Goal: Task Accomplishment & Management: Manage account settings

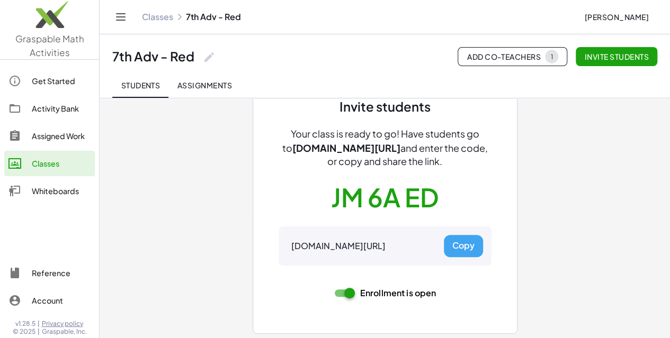
scroll to position [58, 0]
click at [209, 86] on span "Assignments" at bounding box center [204, 85] width 55 height 10
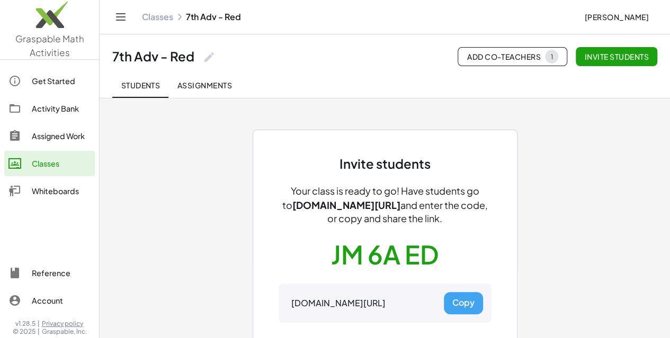
click at [158, 16] on link "Classes" at bounding box center [157, 17] width 31 height 11
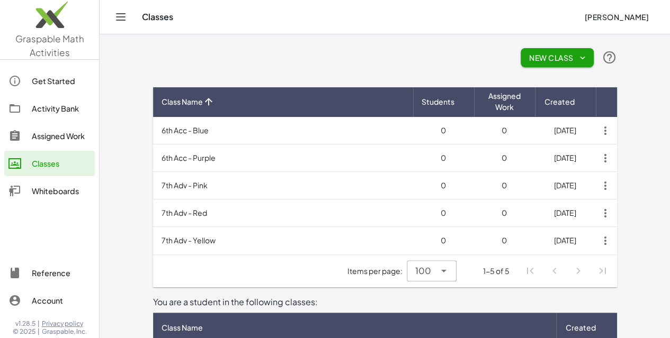
click at [153, 190] on td "7th Adv - Pink" at bounding box center [283, 186] width 260 height 28
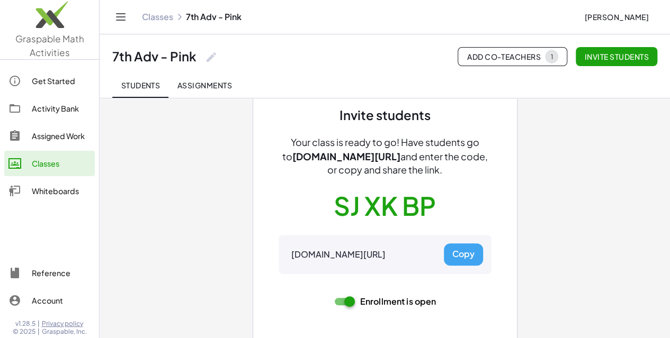
scroll to position [51, 0]
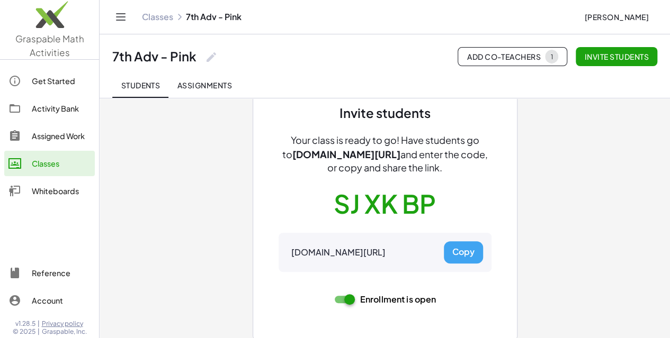
click at [466, 249] on button "Copy" at bounding box center [463, 252] width 39 height 22
click at [157, 15] on link "Classes" at bounding box center [157, 17] width 31 height 11
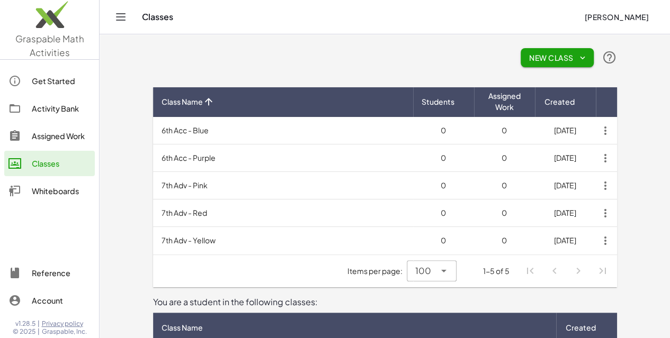
click at [153, 214] on td "7th Adv - Red" at bounding box center [283, 214] width 260 height 28
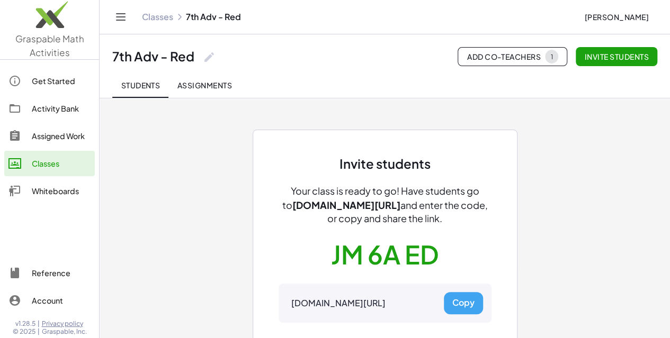
click at [277, 201] on div "Invite students Your class is ready to go! Have students go to [DOMAIN_NAME][UR…" at bounding box center [385, 261] width 265 height 262
click at [468, 301] on button "Copy" at bounding box center [463, 303] width 39 height 22
click at [154, 13] on link "Classes" at bounding box center [157, 17] width 31 height 11
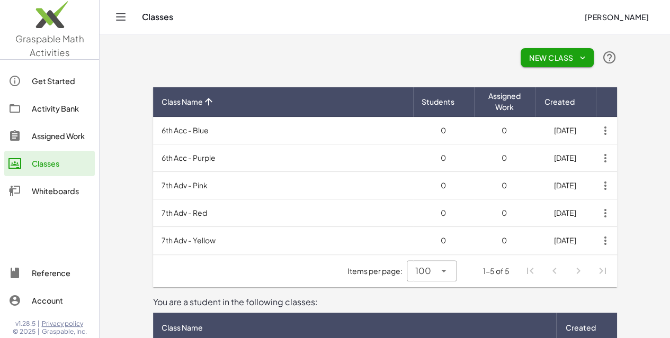
click at [153, 239] on td "7th Adv - Yellow" at bounding box center [283, 241] width 260 height 28
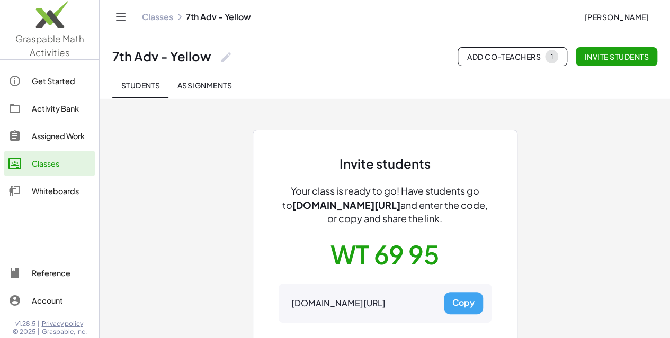
click at [281, 239] on div "Invite students Your class is ready to go! Have students go to [DOMAIN_NAME][UR…" at bounding box center [384, 261] width 213 height 210
click at [465, 300] on button "Copy" at bounding box center [463, 303] width 39 height 22
click at [458, 300] on button "Copy" at bounding box center [463, 303] width 39 height 22
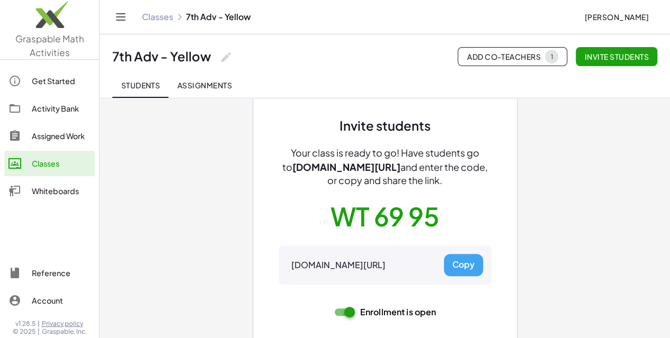
scroll to position [58, 0]
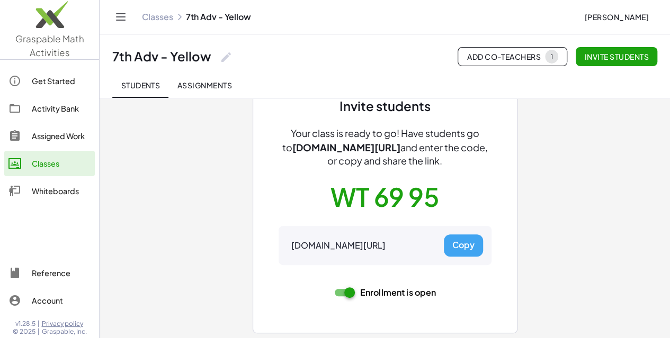
click at [462, 246] on button "Copy" at bounding box center [463, 246] width 39 height 22
click at [464, 244] on button "Copy" at bounding box center [463, 246] width 39 height 22
click at [153, 21] on link "Classes" at bounding box center [157, 17] width 31 height 11
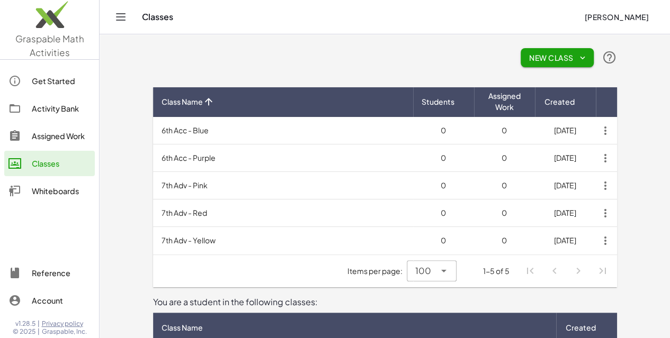
click at [153, 190] on td "7th Adv - Pink" at bounding box center [283, 186] width 260 height 28
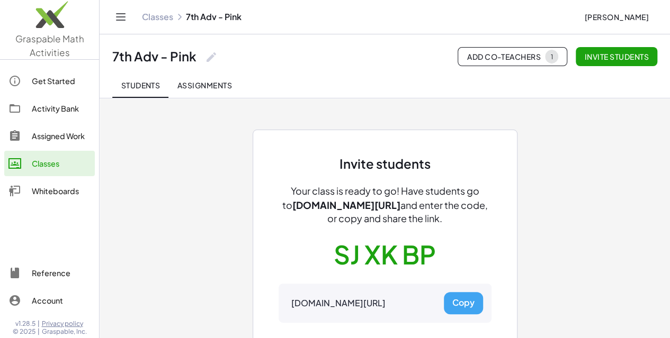
click at [464, 304] on button "Copy" at bounding box center [463, 303] width 39 height 22
click at [162, 17] on link "Classes" at bounding box center [157, 17] width 31 height 11
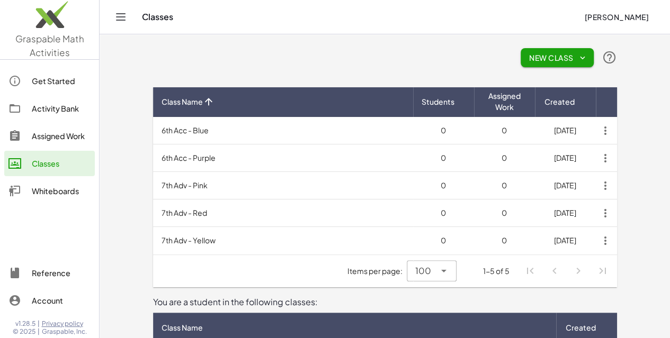
click at [153, 214] on td "7th Adv - Red" at bounding box center [283, 214] width 260 height 28
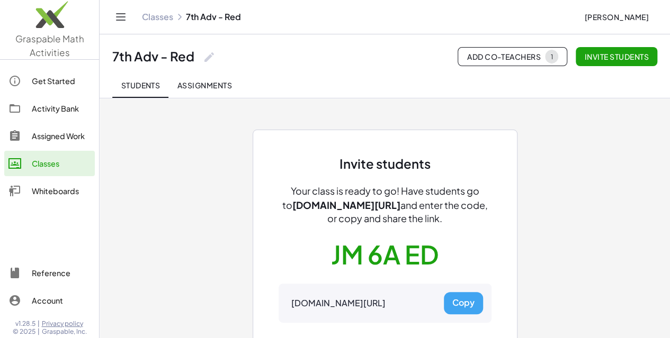
click at [459, 305] on button "Copy" at bounding box center [463, 303] width 39 height 22
click at [157, 18] on link "Classes" at bounding box center [157, 17] width 31 height 11
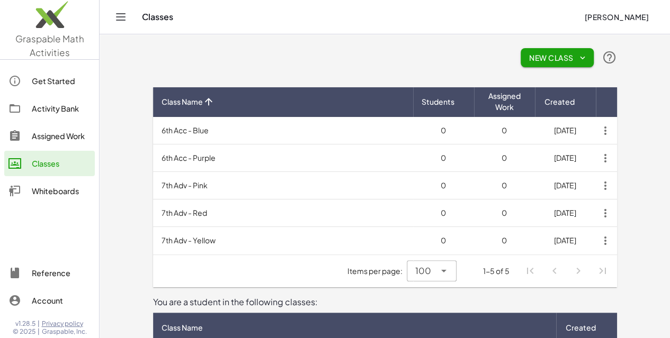
click at [162, 241] on td "7th Adv - Yellow" at bounding box center [283, 241] width 260 height 28
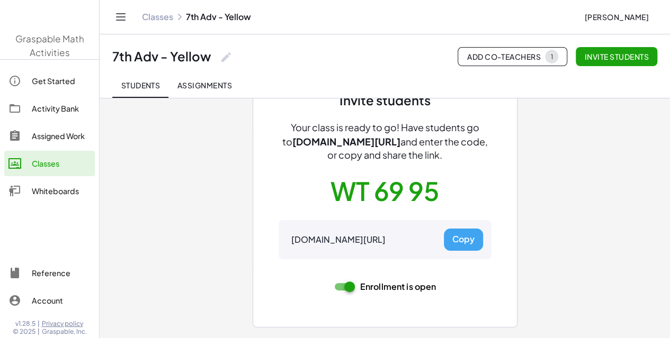
click at [163, 240] on div "Invite students Your class is ready to go! Have students go to [DOMAIN_NAME][UR…" at bounding box center [385, 184] width 476 height 300
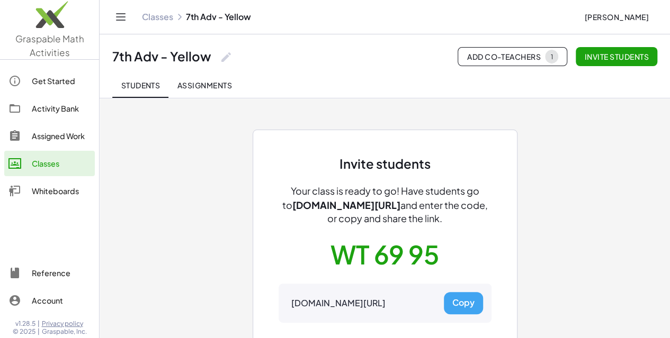
click at [460, 302] on button "Copy" at bounding box center [463, 303] width 39 height 22
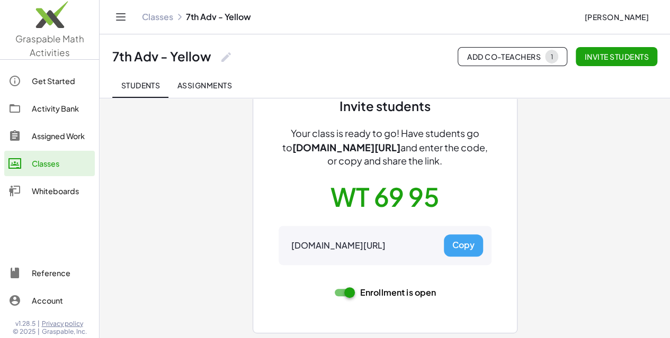
click at [471, 238] on button "Copy" at bounding box center [463, 246] width 39 height 22
click at [157, 23] on div "Classes 7th Adv - Yellow [PERSON_NAME]" at bounding box center [384, 17] width 545 height 34
click at [155, 19] on link "Classes" at bounding box center [157, 17] width 31 height 11
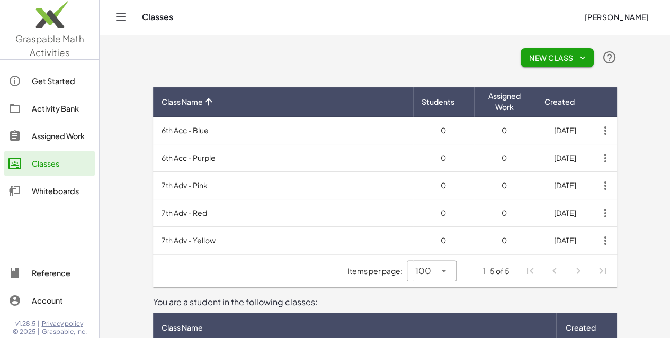
click at [158, 208] on td "7th Adv - Red" at bounding box center [283, 214] width 260 height 28
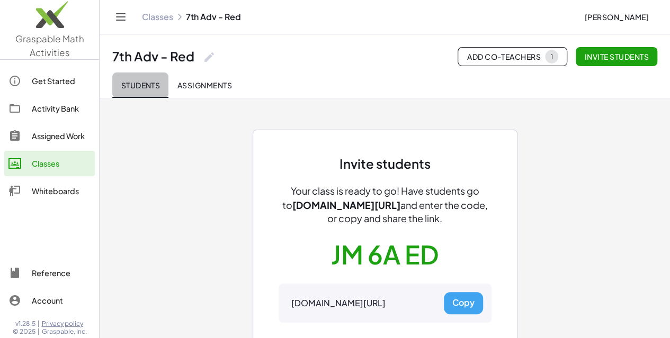
click at [146, 89] on span "Students" at bounding box center [140, 85] width 39 height 10
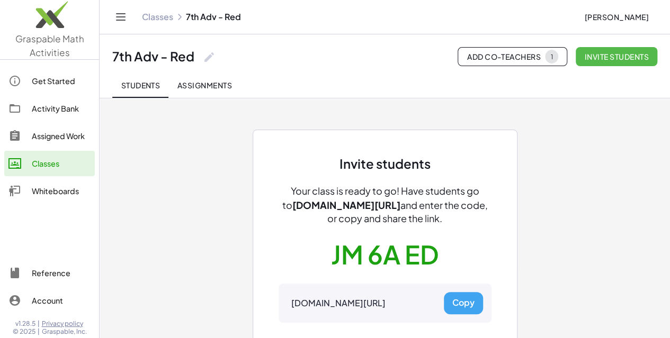
click at [618, 57] on span "Invite students" at bounding box center [616, 57] width 65 height 10
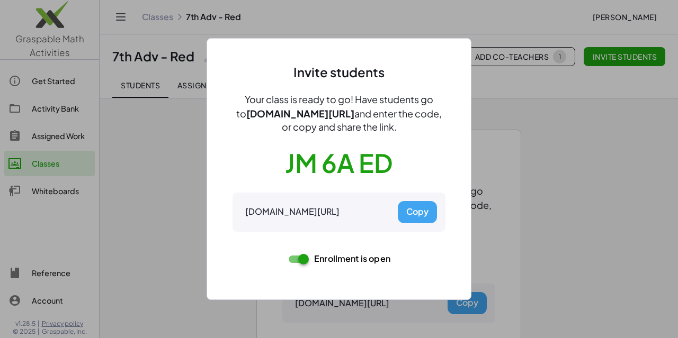
click at [564, 179] on div at bounding box center [339, 169] width 678 height 338
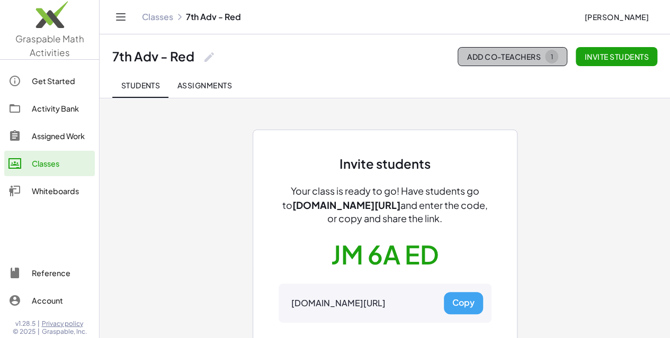
click at [499, 55] on span "Add Co-Teachers 1" at bounding box center [512, 57] width 92 height 14
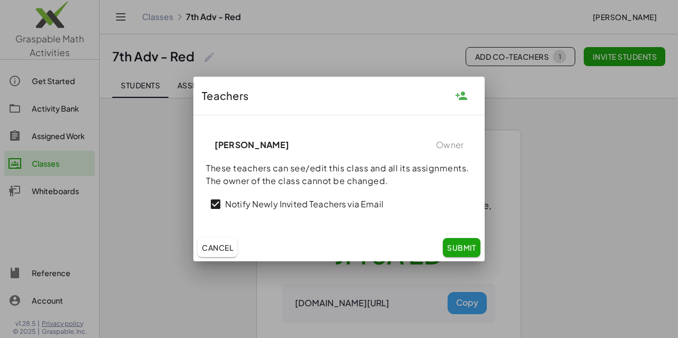
click at [212, 247] on span "Cancel" at bounding box center [217, 248] width 31 height 10
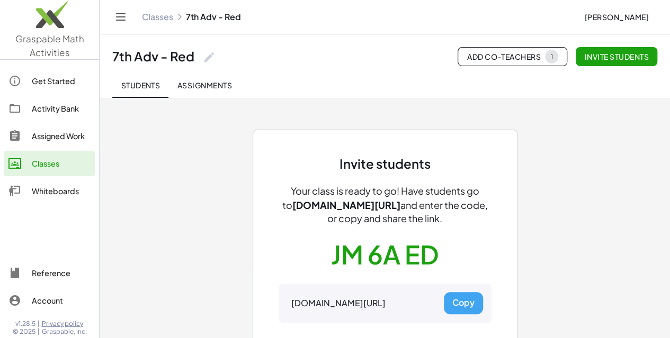
click at [43, 191] on div "Whiteboards" at bounding box center [61, 191] width 59 height 13
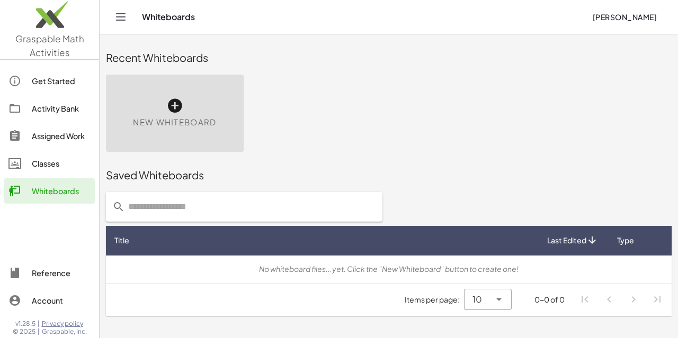
click at [396, 82] on div "New Whiteboard" at bounding box center [389, 113] width 578 height 90
click at [176, 106] on icon at bounding box center [174, 105] width 17 height 17
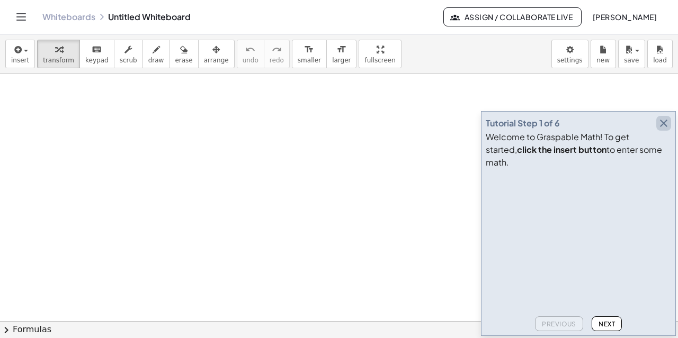
click at [662, 130] on icon "button" at bounding box center [663, 123] width 13 height 13
